Goal: Navigation & Orientation: Find specific page/section

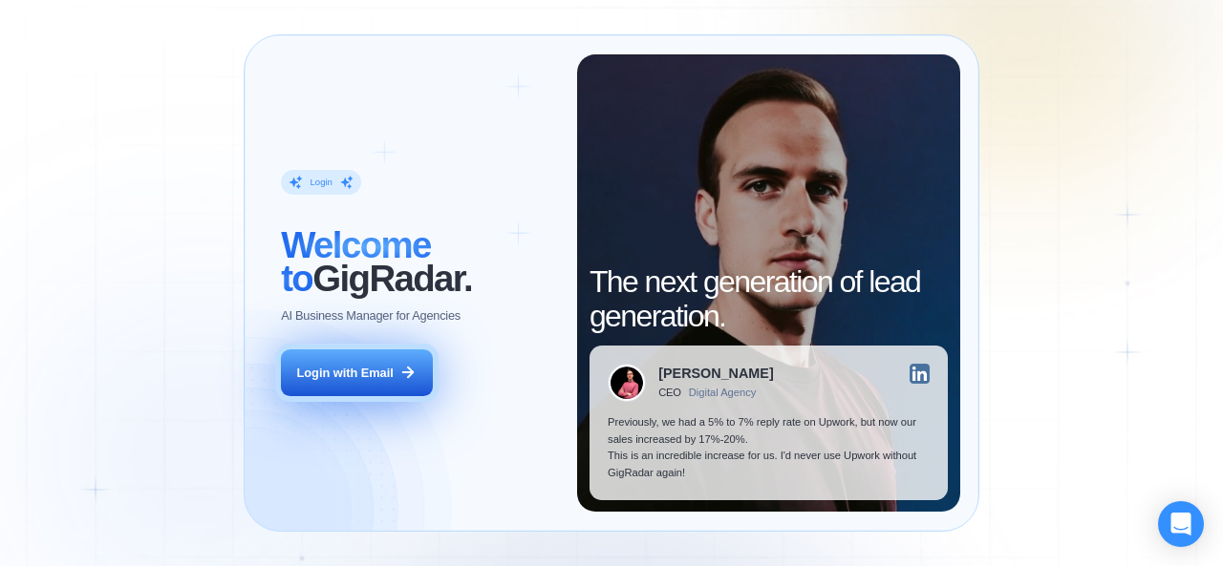
click at [362, 374] on div "Login with Email" at bounding box center [345, 373] width 96 height 17
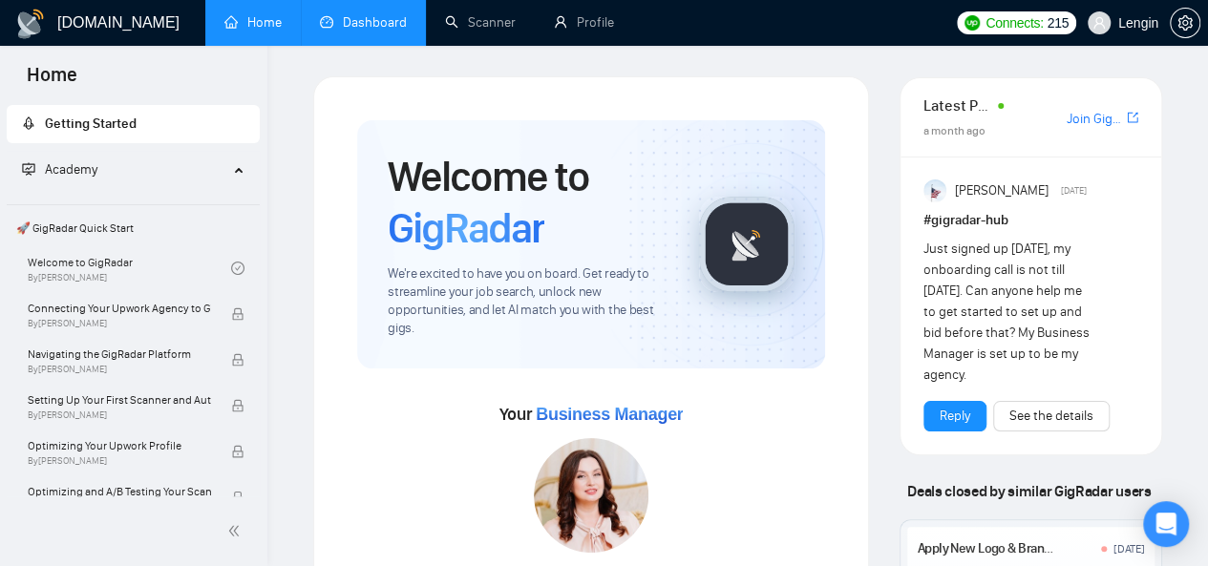
click at [367, 31] on link "Dashboard" at bounding box center [363, 22] width 87 height 16
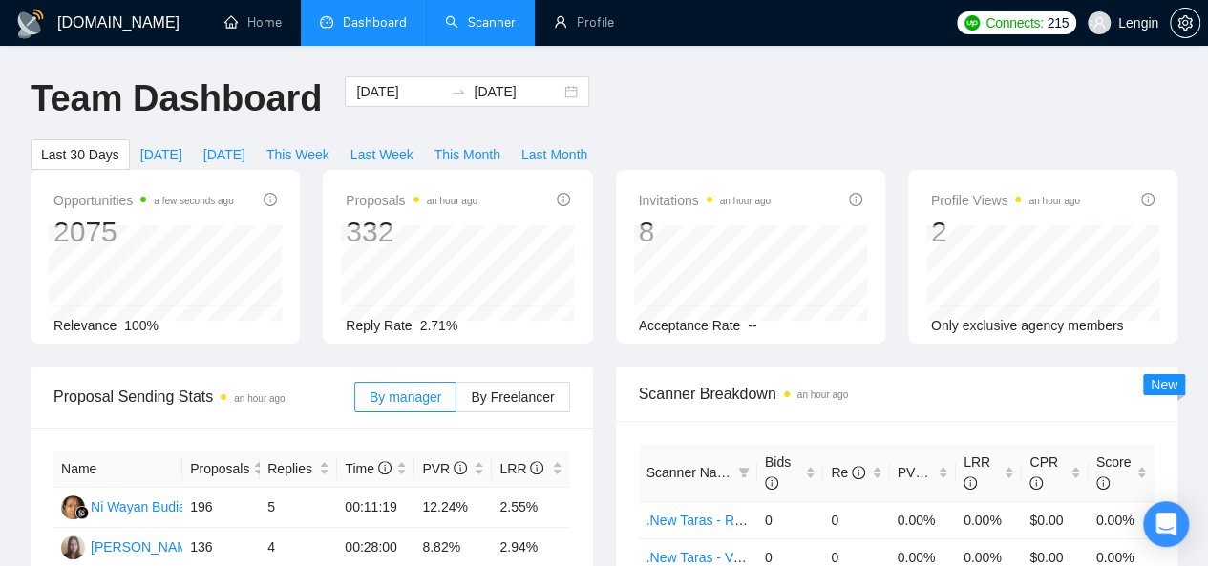
click at [458, 28] on link "Scanner" at bounding box center [480, 22] width 71 height 16
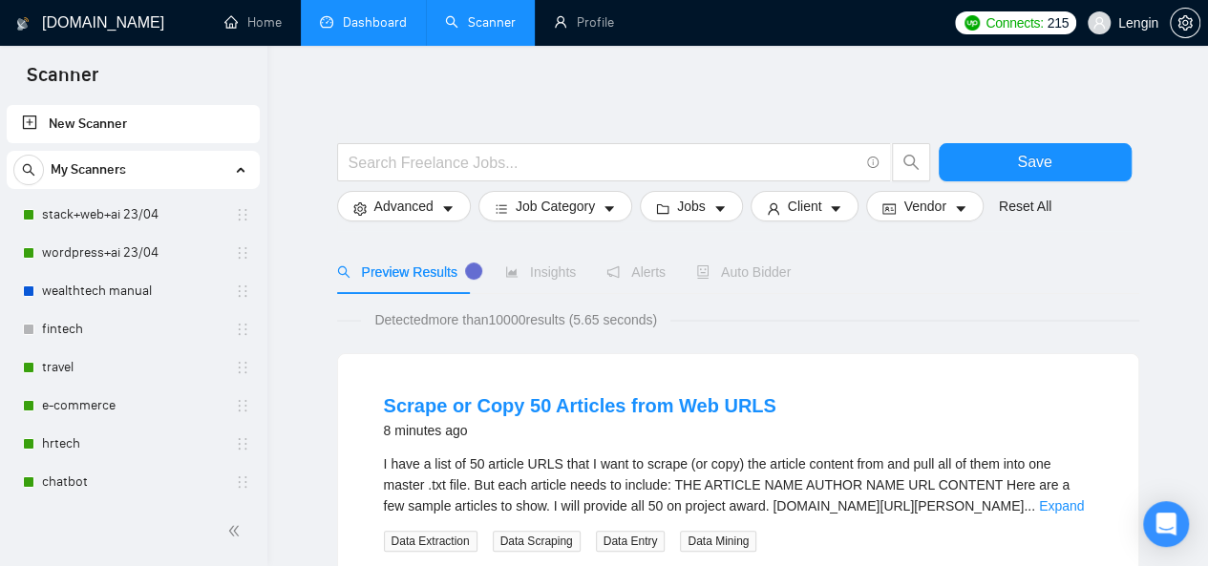
click at [393, 19] on link "Dashboard" at bounding box center [363, 22] width 87 height 16
